Goal: Information Seeking & Learning: Learn about a topic

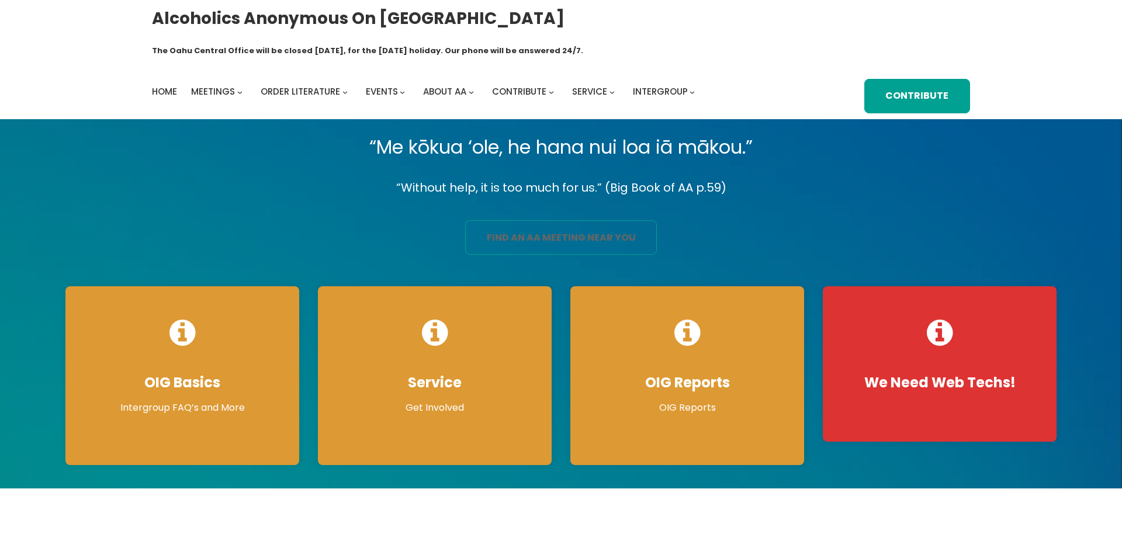
click at [618, 220] on link "find an aa meeting near you" at bounding box center [561, 237] width 192 height 34
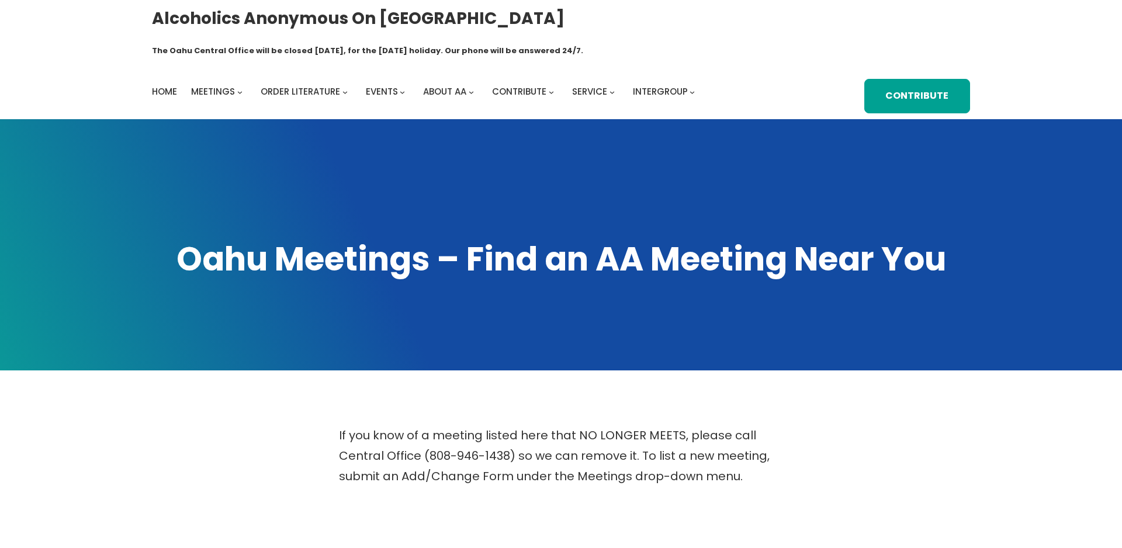
scroll to position [298, 0]
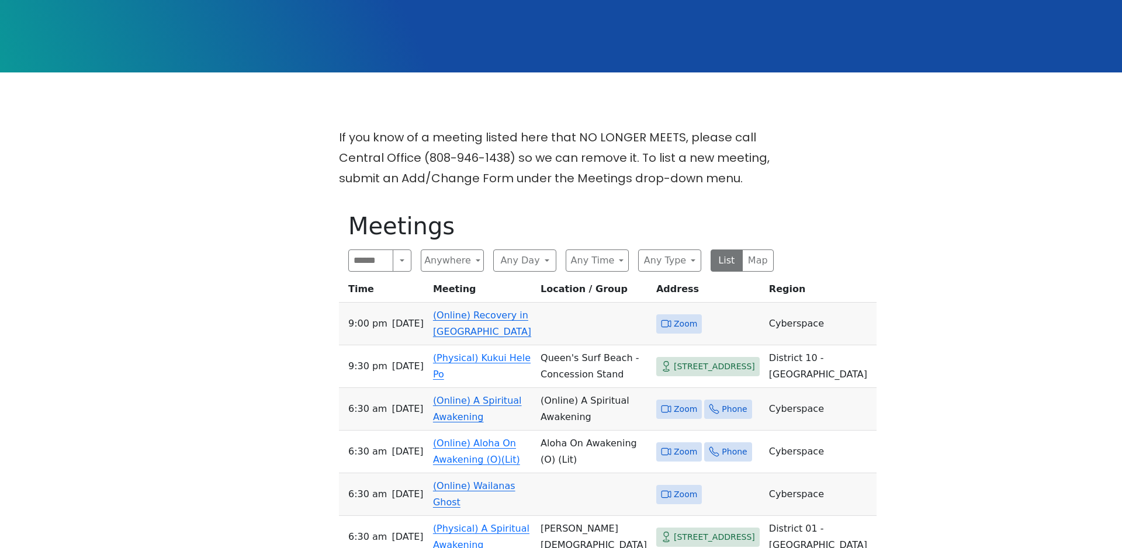
click at [481, 310] on link "(Online) Recovery in Da House" at bounding box center [482, 323] width 98 height 27
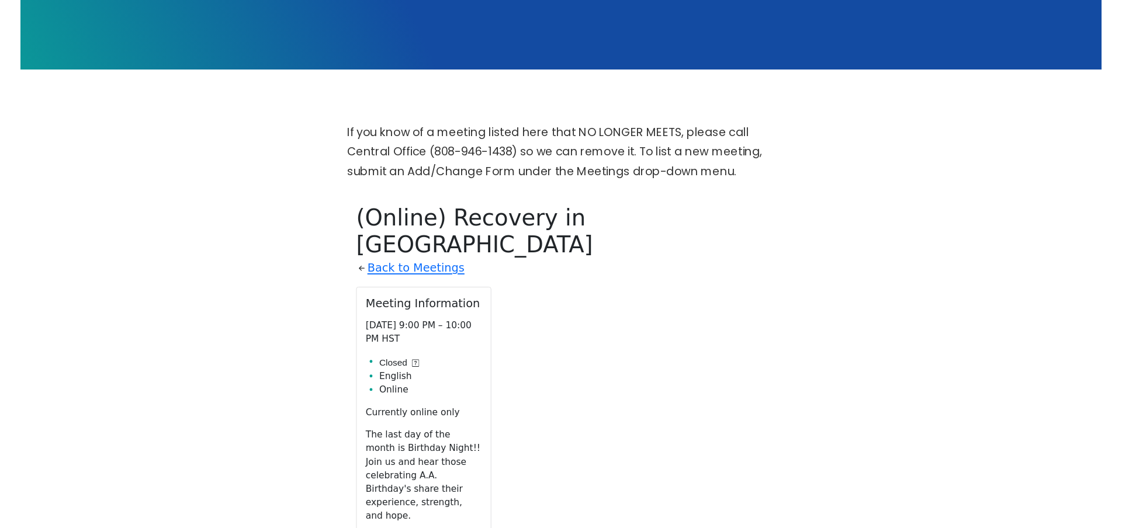
scroll to position [475, 0]
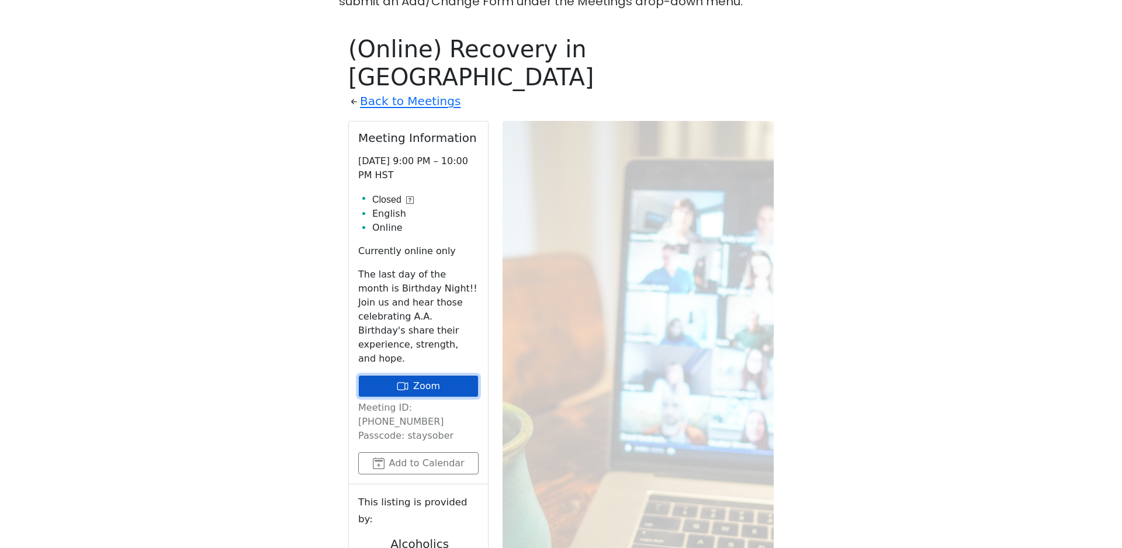
click at [425, 375] on link "Zoom" at bounding box center [418, 386] width 120 height 22
click at [439, 375] on link "Zoom" at bounding box center [418, 386] width 120 height 22
